Goal: Task Accomplishment & Management: Manage account settings

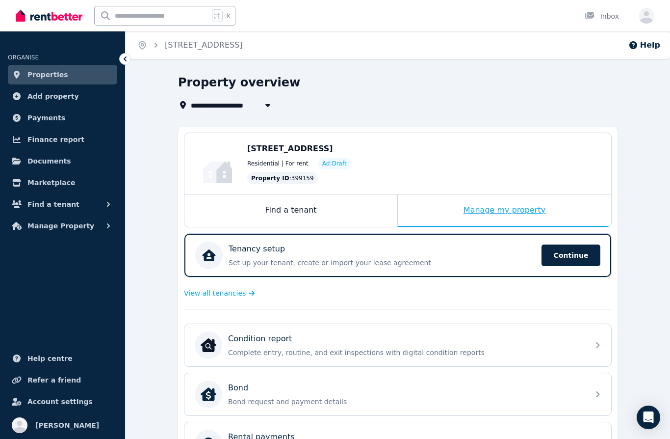
click at [488, 216] on div "Manage my property" at bounding box center [504, 210] width 213 height 32
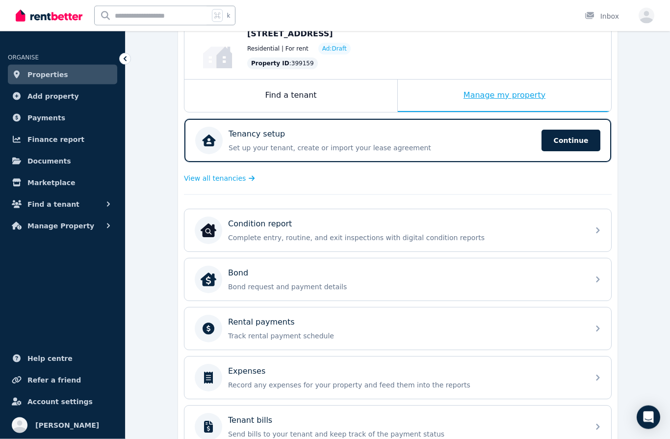
scroll to position [115, 0]
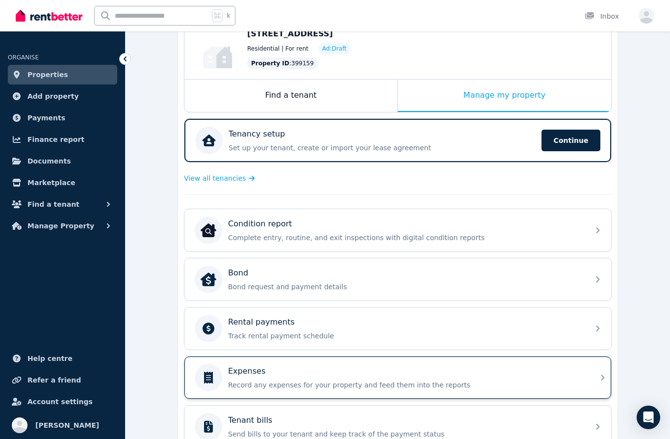
click at [301, 379] on div "Expenses Record any expenses for your property and feed them into the reports" at bounding box center [405, 377] width 355 height 25
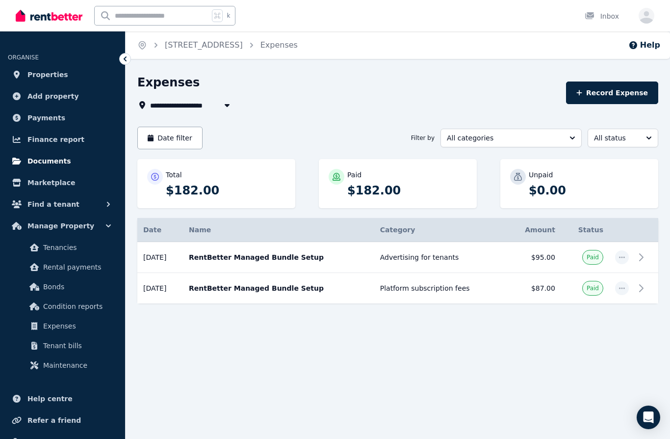
click at [71, 161] on link "Documents" at bounding box center [62, 161] width 109 height 20
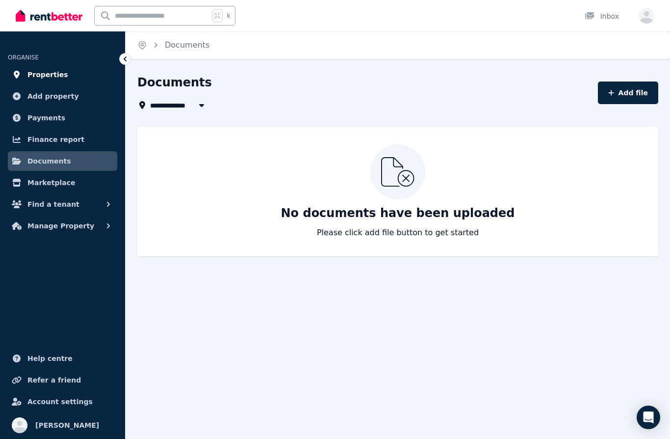
click at [57, 74] on span "Properties" at bounding box center [47, 75] width 41 height 12
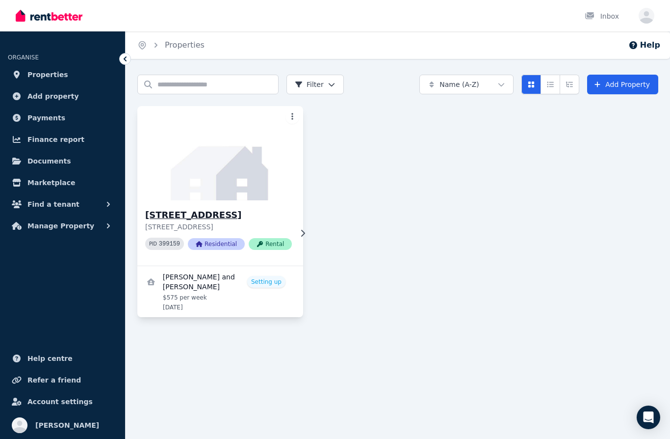
click at [295, 217] on div "14 Allsop St, Lawnton 14 Allsop St, Lawnton QLD 4501 PID 399159 Residential Ren…" at bounding box center [220, 232] width 166 height 65
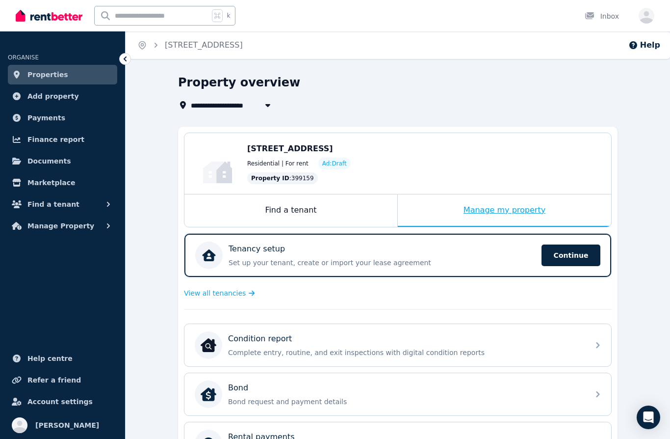
click at [501, 210] on div "Manage my property" at bounding box center [504, 210] width 213 height 32
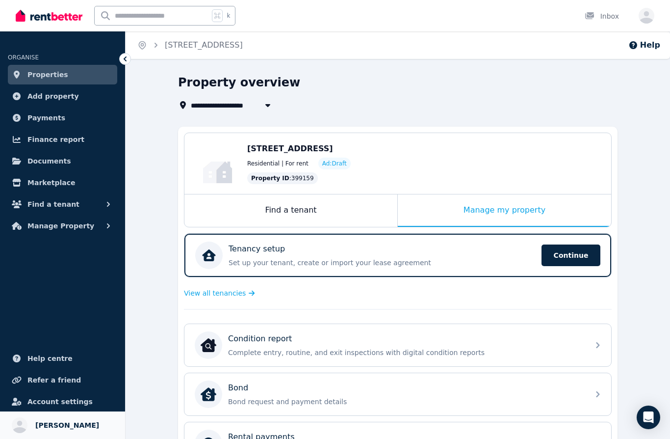
click at [53, 420] on span "[PERSON_NAME]" at bounding box center [67, 425] width 64 height 12
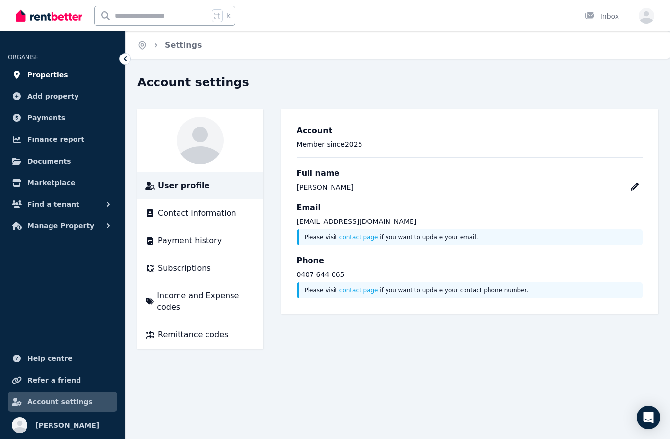
click at [52, 70] on span "Properties" at bounding box center [47, 75] width 41 height 12
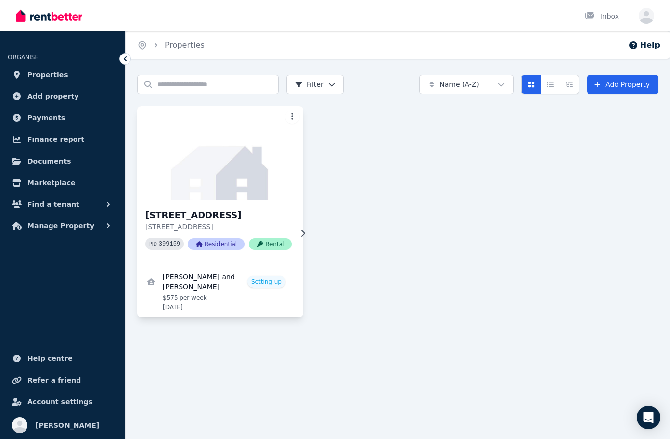
click at [291, 232] on div "14 Allsop St, Lawnton 14 Allsop St, Lawnton QLD 4501 PID 399159 Residential Ren…" at bounding box center [220, 232] width 166 height 65
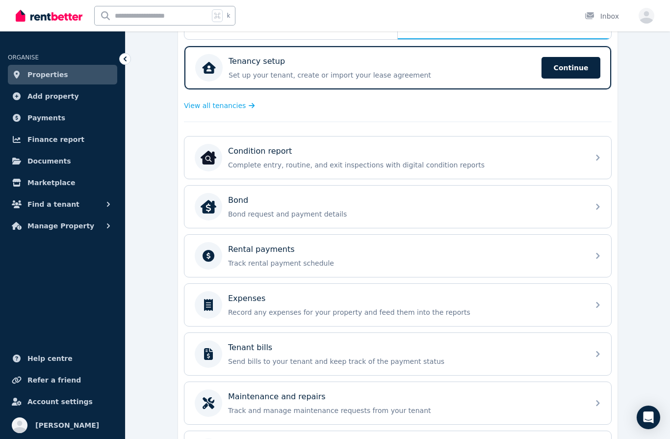
scroll to position [223, 0]
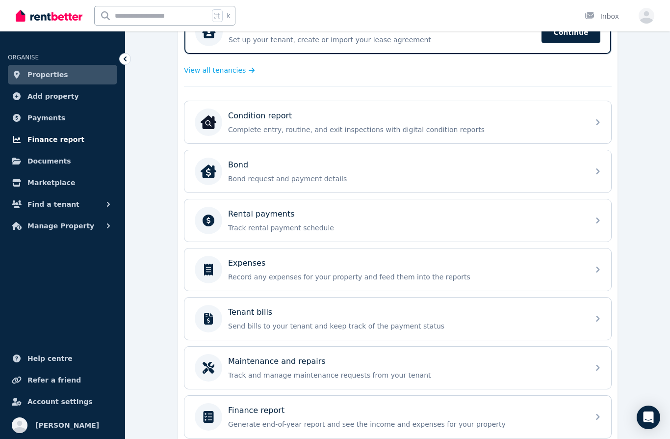
click at [86, 138] on link "Finance report" at bounding box center [62, 140] width 109 height 20
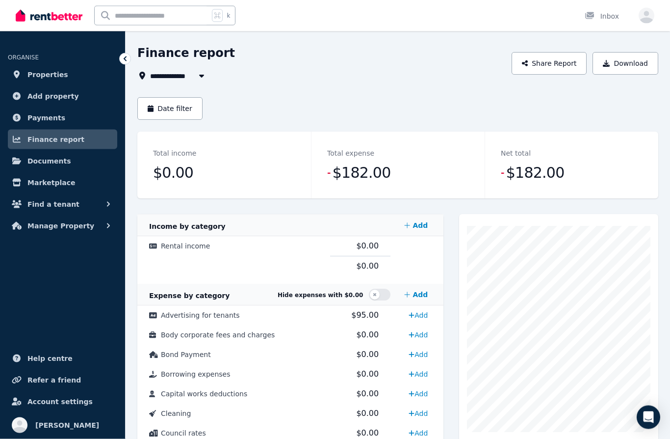
scroll to position [31, 0]
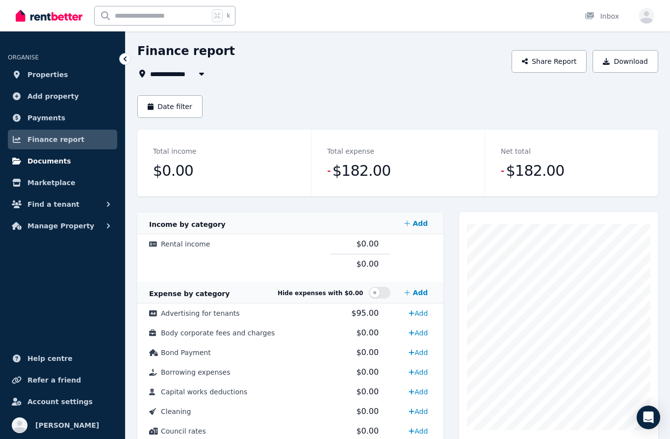
click at [67, 163] on link "Documents" at bounding box center [62, 161] width 109 height 20
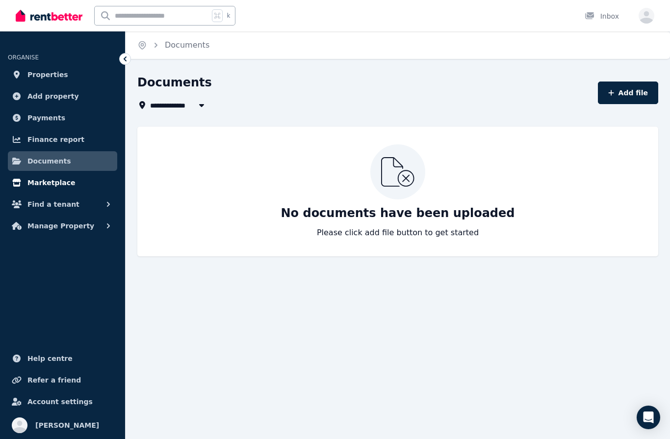
click at [60, 191] on link "Marketplace" at bounding box center [62, 183] width 109 height 20
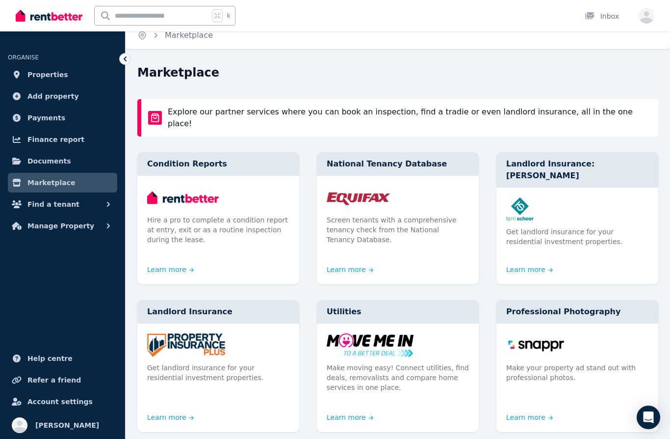
scroll to position [11, 0]
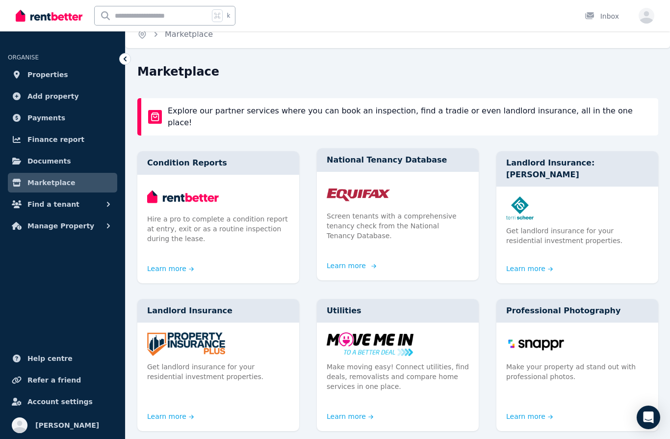
click at [402, 217] on p "Screen tenants with a comprehensive tenancy check from the National Tenancy Dat…" at bounding box center [398, 225] width 142 height 29
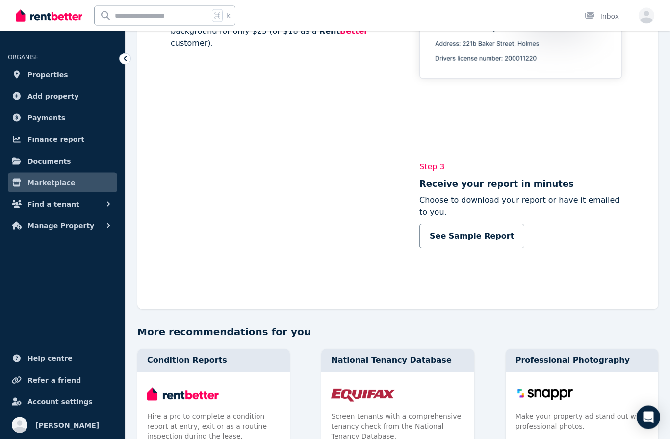
scroll to position [765, 0]
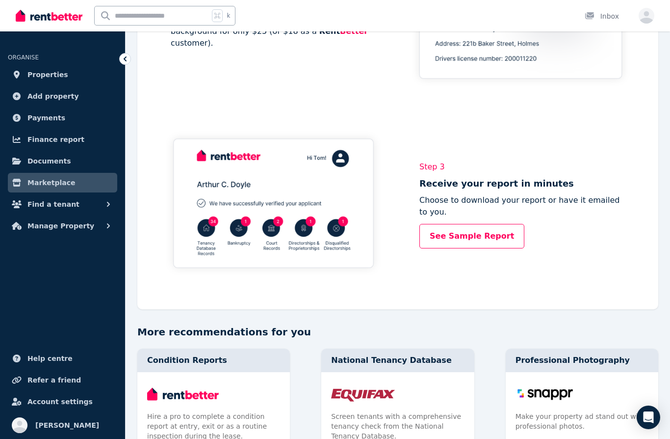
click at [484, 232] on link "See Sample Report" at bounding box center [472, 236] width 105 height 25
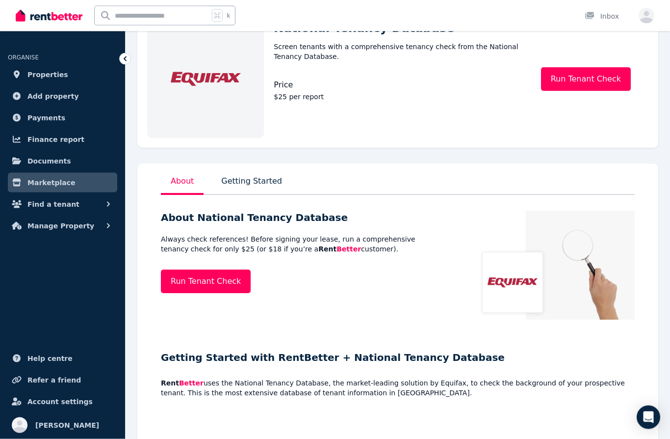
scroll to position [0, 0]
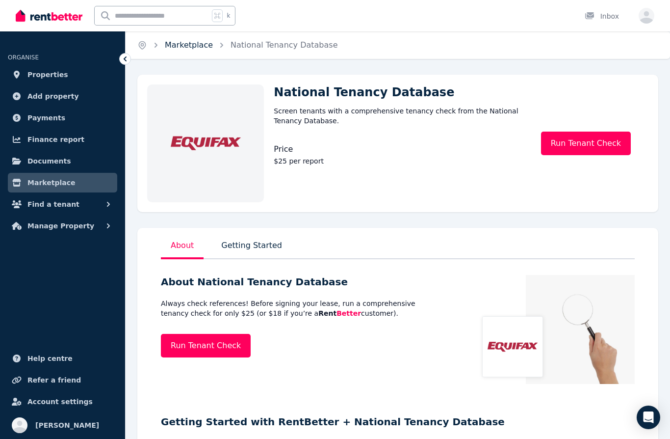
click at [190, 43] on link "Marketplace" at bounding box center [189, 44] width 48 height 9
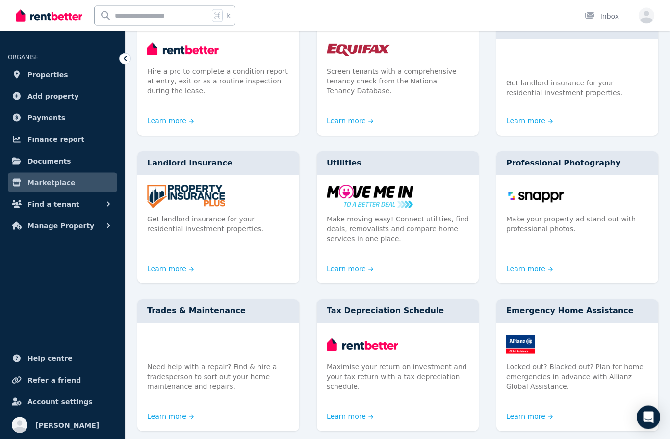
scroll to position [159, 0]
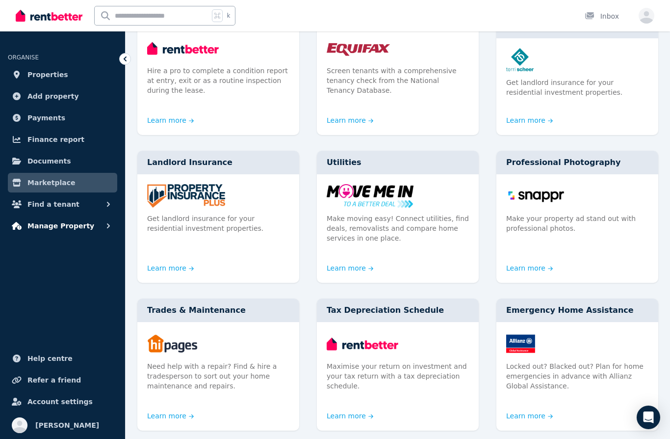
click at [50, 223] on span "Manage Property" at bounding box center [60, 226] width 67 height 12
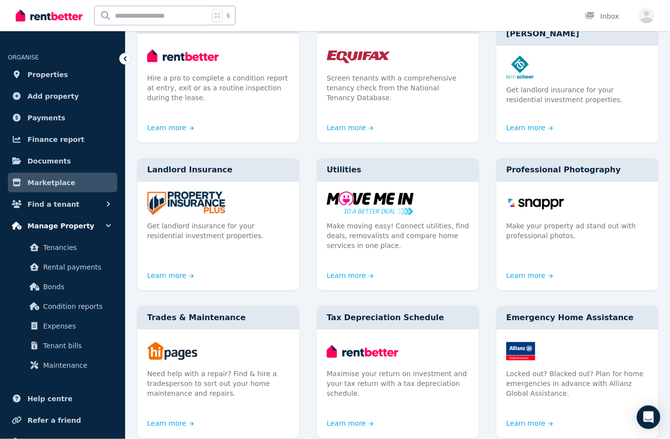
scroll to position [112, 0]
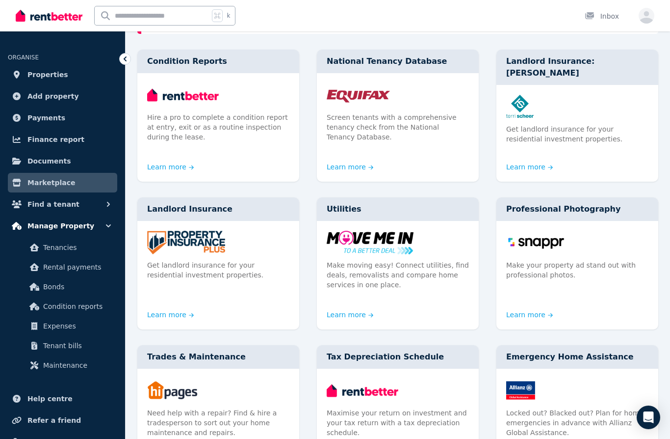
click at [66, 234] on button "Manage Property" at bounding box center [62, 226] width 109 height 20
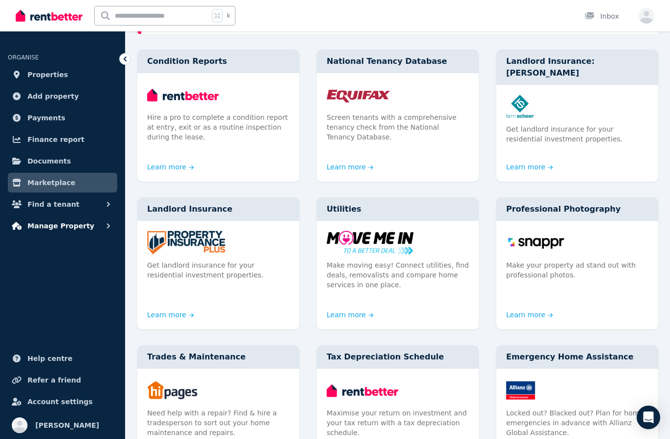
click at [57, 227] on span "Manage Property" at bounding box center [60, 226] width 67 height 12
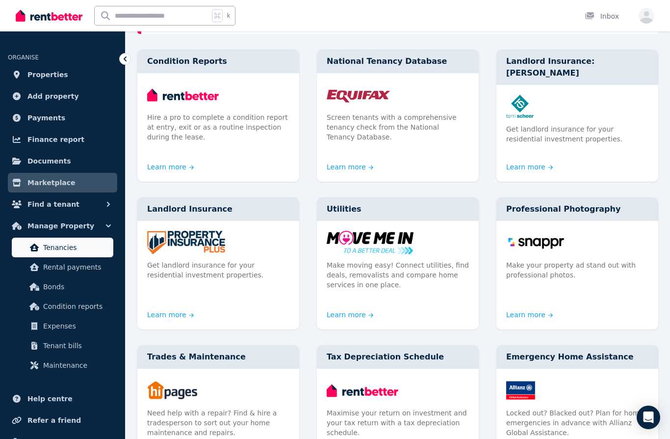
click at [77, 245] on span "Tenancies" at bounding box center [76, 247] width 66 height 12
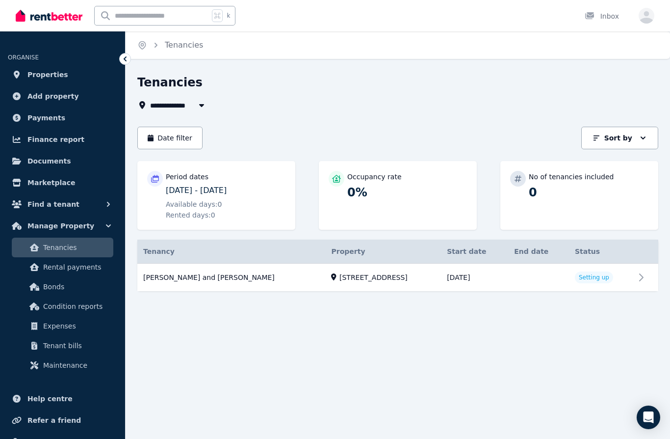
click at [250, 187] on p "[DATE] - [DATE]" at bounding box center [226, 191] width 120 height 12
click at [237, 279] on link "View property details" at bounding box center [397, 278] width 521 height 28
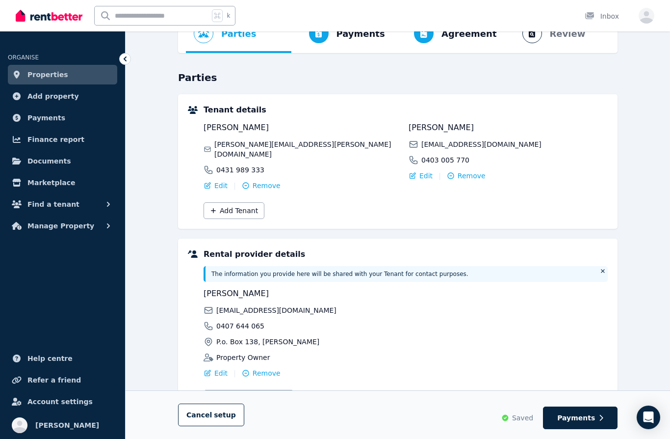
scroll to position [62, 0]
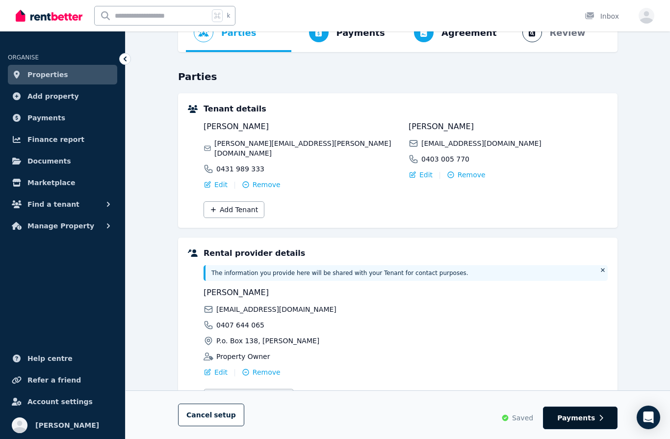
click at [586, 423] on span "Payments" at bounding box center [576, 418] width 38 height 10
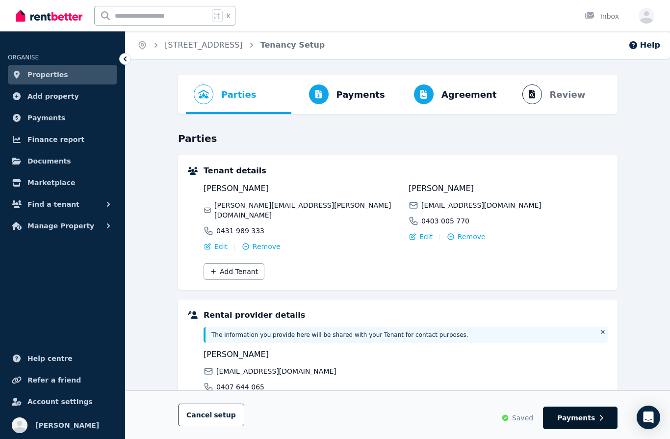
select select "**********"
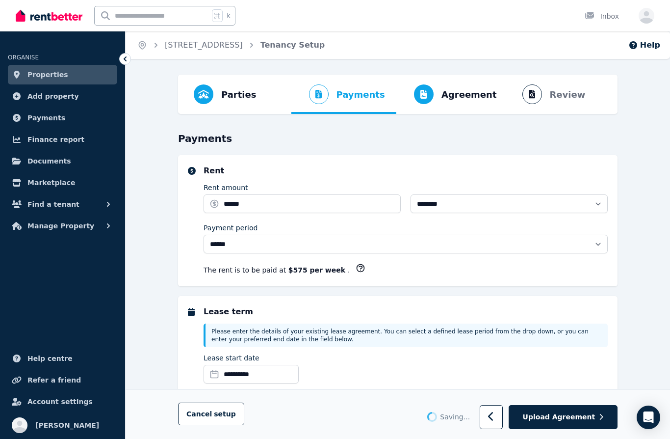
select select "**********"
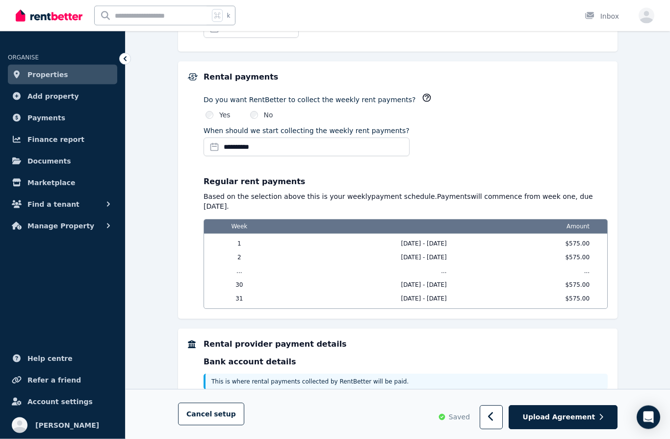
scroll to position [680, 0]
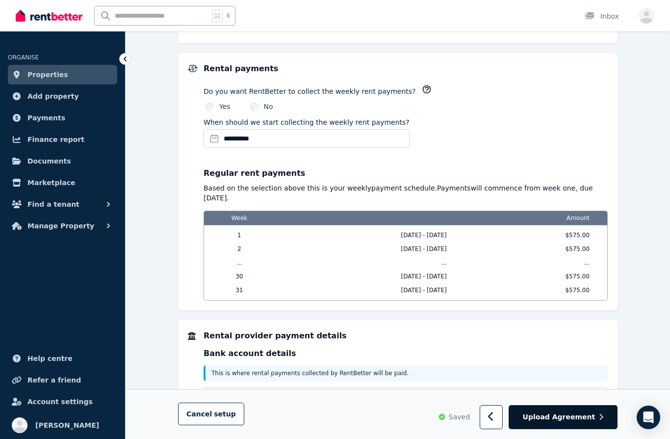
click at [575, 422] on span "Upload Agreement" at bounding box center [559, 417] width 73 height 10
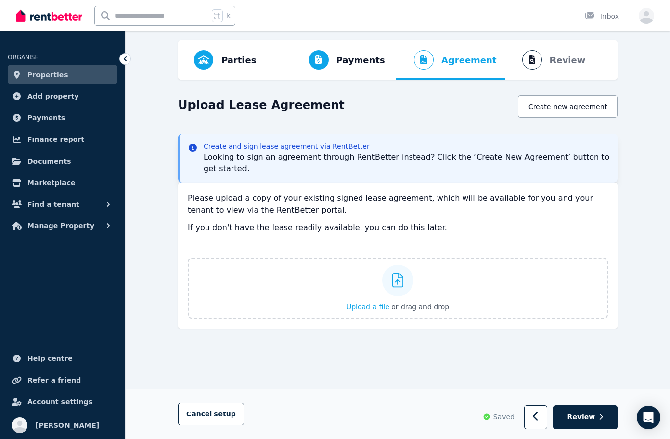
scroll to position [35, 0]
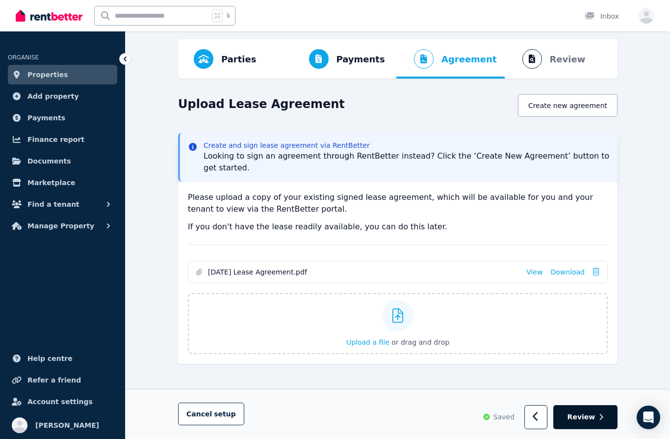
click at [585, 415] on span "Review" at bounding box center [582, 417] width 28 height 10
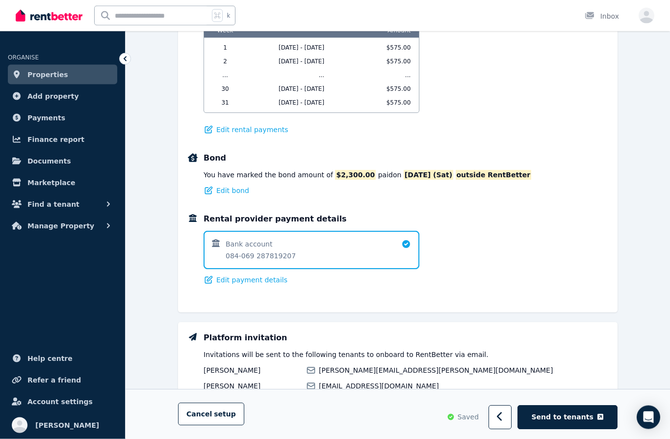
scroll to position [592, 0]
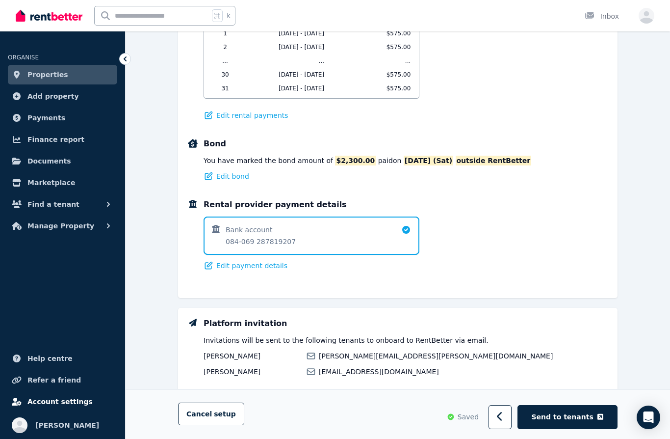
click at [75, 407] on span "Account settings" at bounding box center [59, 402] width 65 height 12
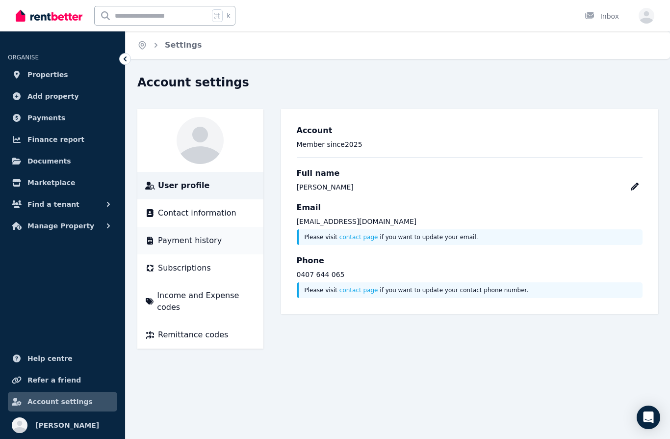
click at [204, 237] on span "Payment history" at bounding box center [190, 241] width 64 height 12
